Goal: Check status: Check status

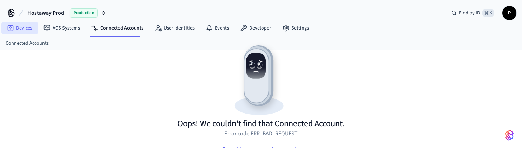
click at [25, 30] on link "Devices" at bounding box center [19, 28] width 36 height 13
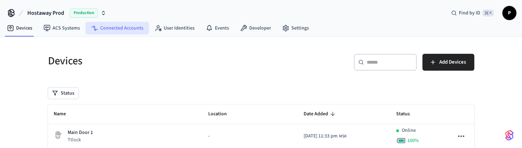
click at [124, 30] on link "Connected Accounts" at bounding box center [117, 28] width 63 height 13
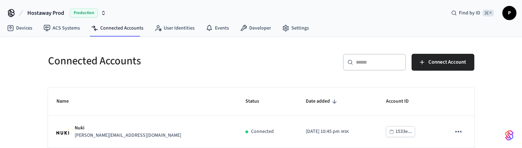
click at [510, 14] on span "P" at bounding box center [509, 13] width 13 height 13
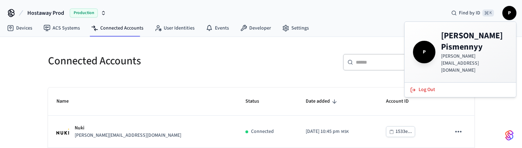
click at [426, 11] on div "Hostaway Prod Production Find by ID ⌘ K P" at bounding box center [261, 10] width 522 height 20
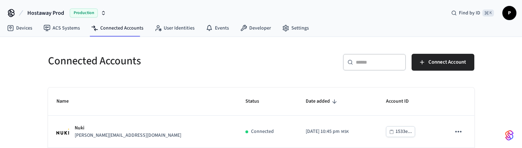
click at [511, 12] on span "P" at bounding box center [509, 13] width 13 height 13
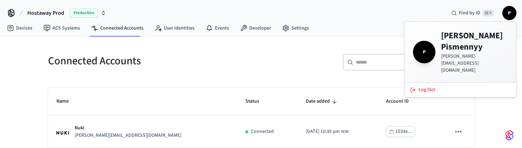
click at [424, 2] on div "Hostaway Prod Production Find by ID ⌘ K P" at bounding box center [261, 10] width 522 height 20
